Goal: Information Seeking & Learning: Check status

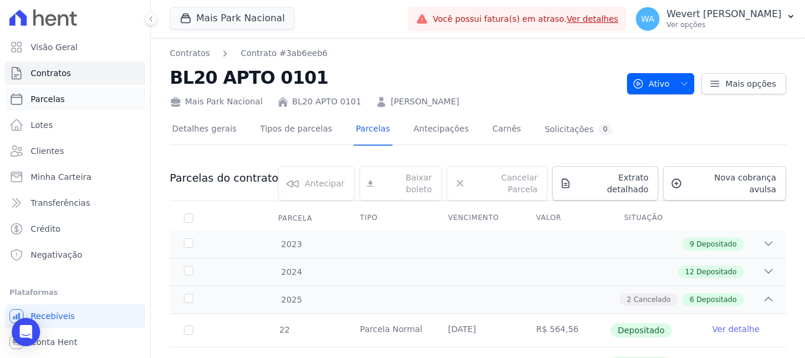
scroll to position [250, 0]
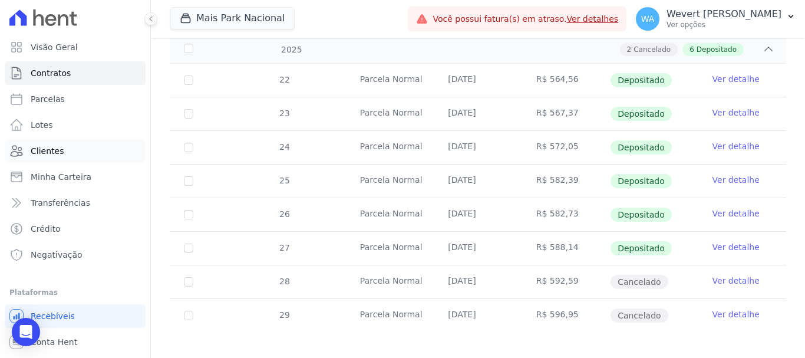
click at [45, 148] on span "Clientes" at bounding box center [47, 151] width 33 height 12
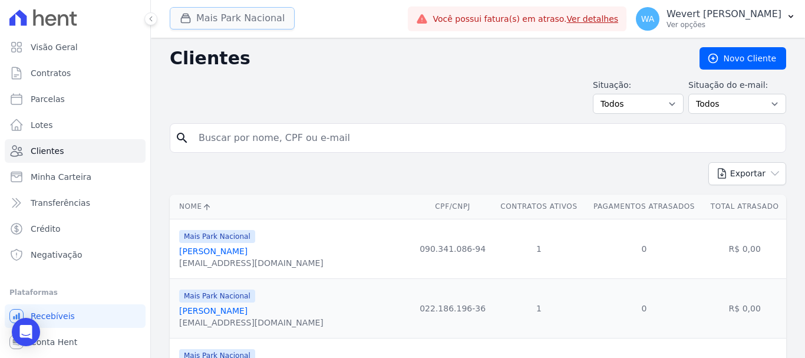
click at [249, 19] on button "Mais Park Nacional" at bounding box center [232, 18] width 125 height 22
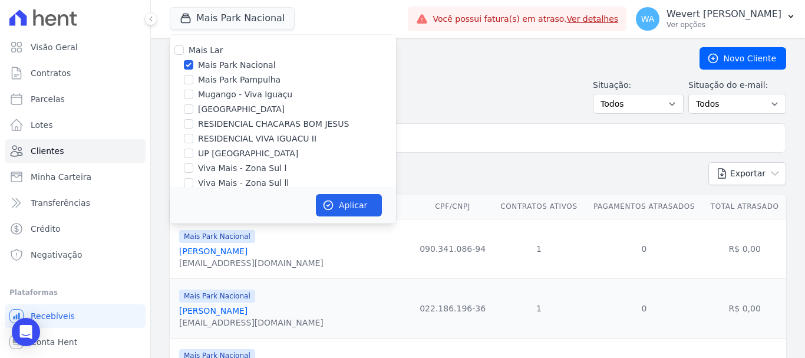
click at [225, 110] on label "[GEOGRAPHIC_DATA]" at bounding box center [241, 109] width 87 height 12
click at [193, 110] on input "[GEOGRAPHIC_DATA]" at bounding box center [188, 108] width 9 height 9
checkbox input "true"
click at [186, 63] on input "Mais Park Nacional" at bounding box center [188, 64] width 9 height 9
checkbox input "false"
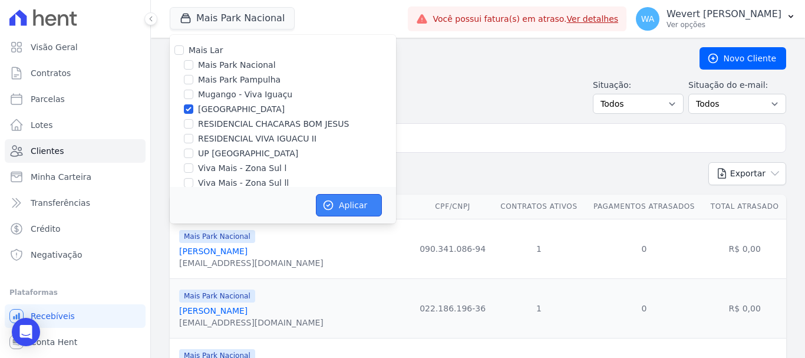
click at [356, 207] on button "Aplicar" at bounding box center [349, 205] width 66 height 22
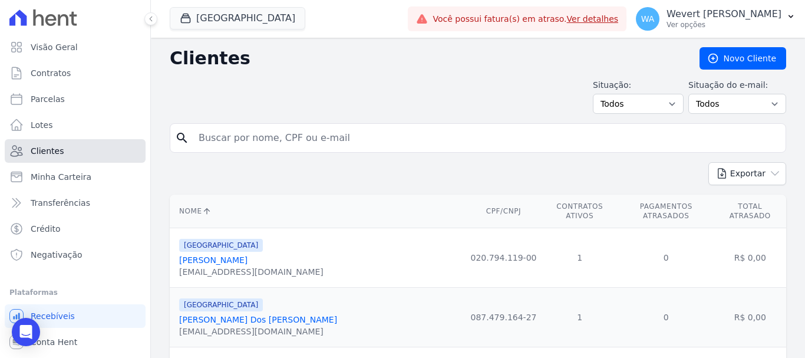
click at [50, 145] on link "Clientes" at bounding box center [75, 151] width 141 height 24
click at [261, 145] on input "search" at bounding box center [487, 138] width 590 height 24
paste input "[PERSON_NAME]"
type input "[PERSON_NAME]"
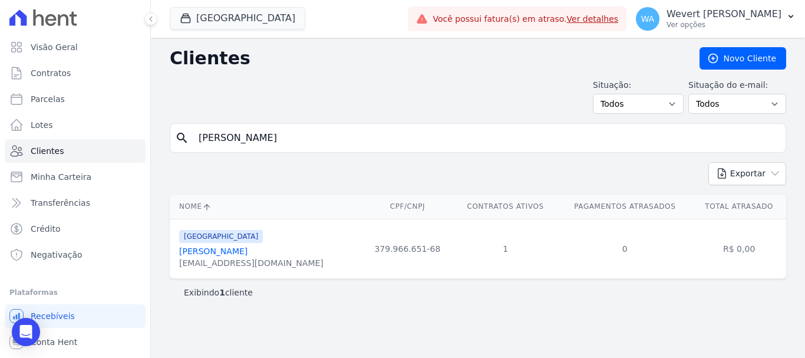
click at [230, 251] on link "[PERSON_NAME]" at bounding box center [213, 250] width 68 height 9
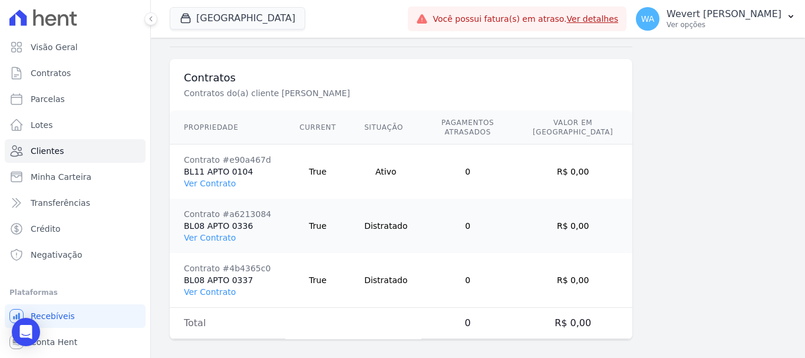
scroll to position [854, 0]
click at [213, 178] on link "Ver Contrato" at bounding box center [210, 182] width 52 height 9
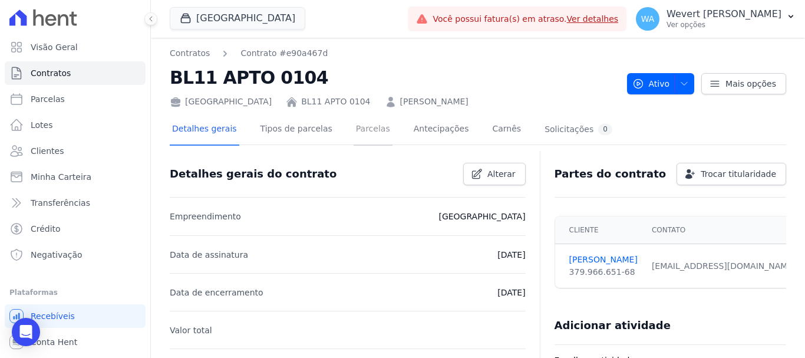
click at [371, 130] on link "Parcelas" at bounding box center [373, 129] width 39 height 31
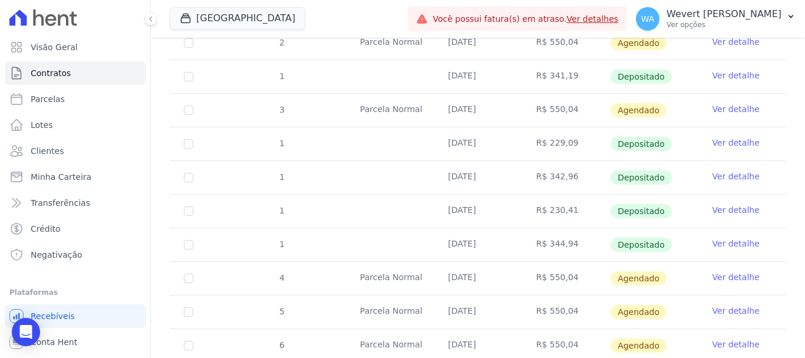
scroll to position [373, 0]
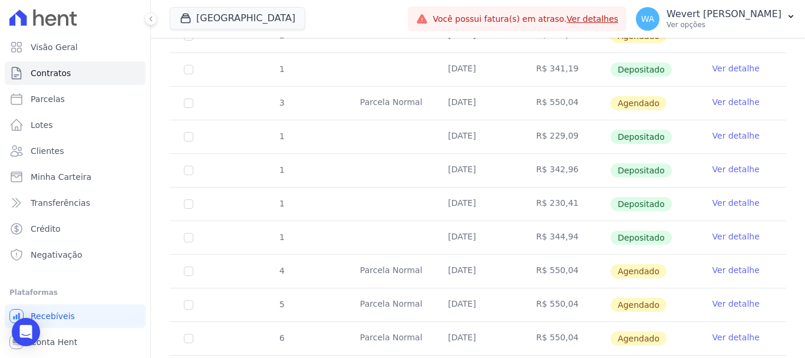
click at [727, 230] on link "Ver detalhe" at bounding box center [736, 236] width 47 height 12
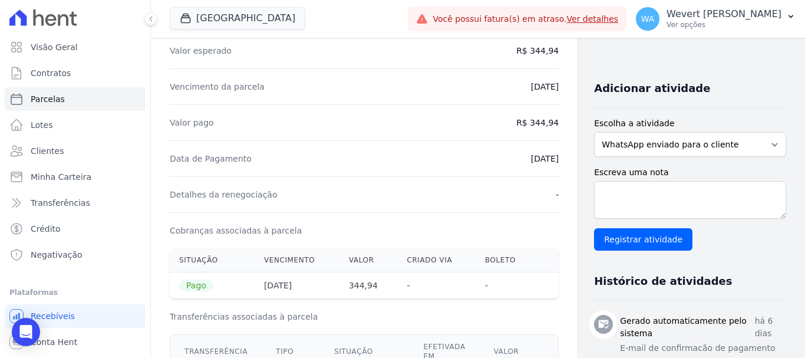
scroll to position [205, 0]
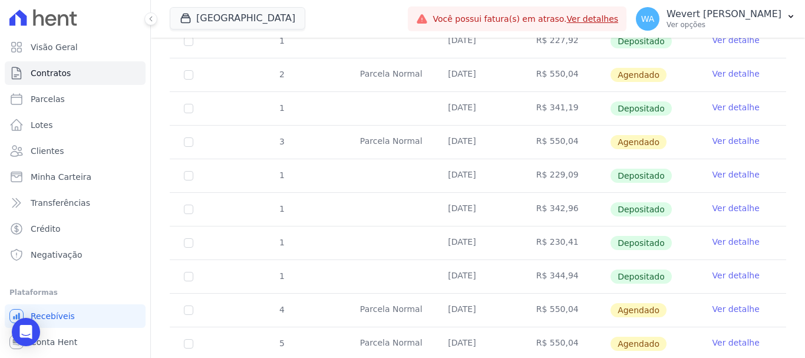
scroll to position [354, 0]
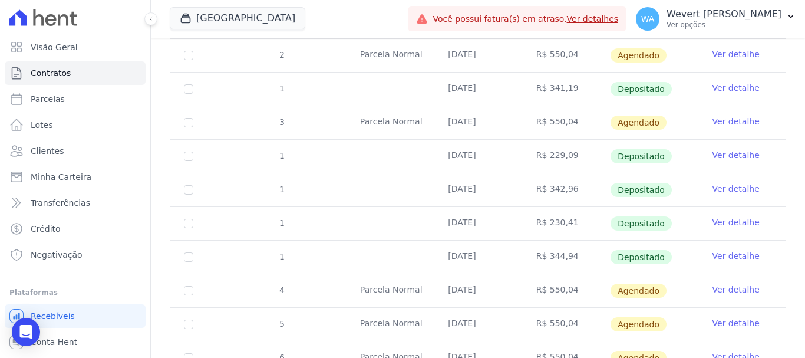
click at [733, 216] on link "Ver detalhe" at bounding box center [736, 222] width 47 height 12
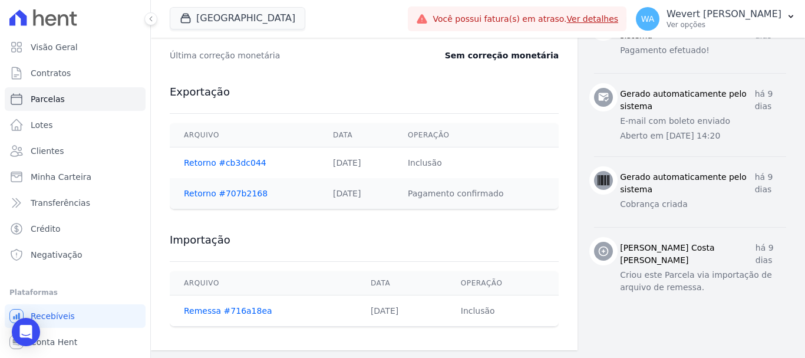
scroll to position [598, 0]
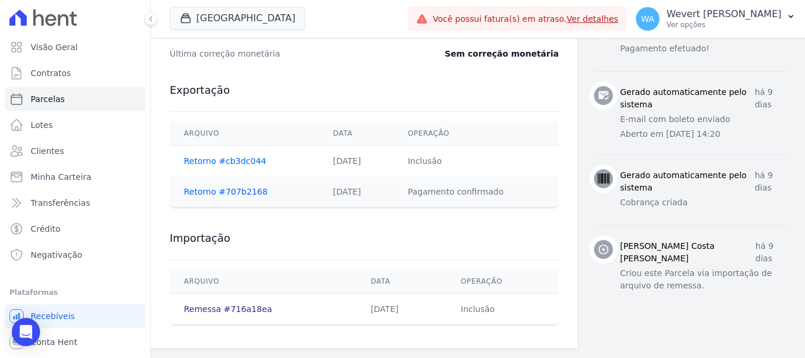
click at [232, 311] on link "Remessa #716a18ea" at bounding box center [228, 308] width 88 height 9
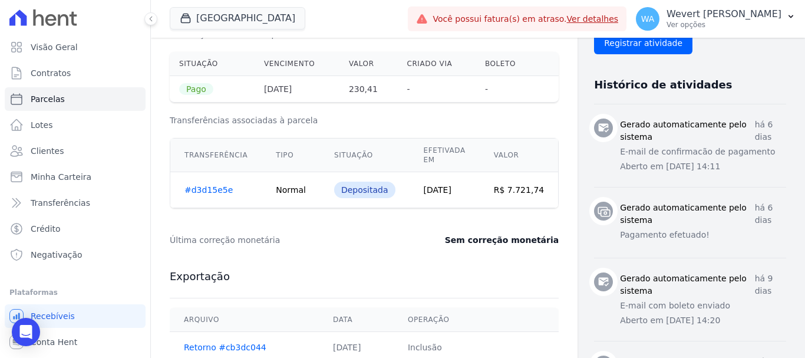
scroll to position [413, 0]
